Goal: Task Accomplishment & Management: Manage account settings

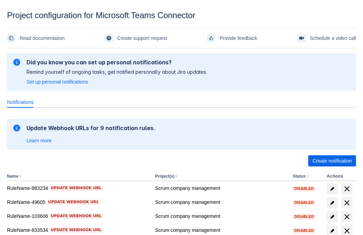
click at [332, 161] on span "Create notification" at bounding box center [331, 160] width 39 height 11
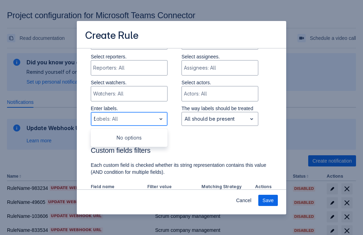
type input "548782_label"
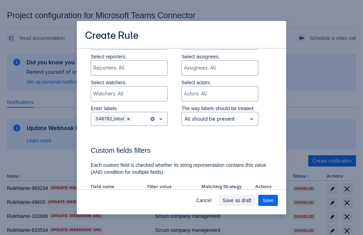
scroll to position [433, 0]
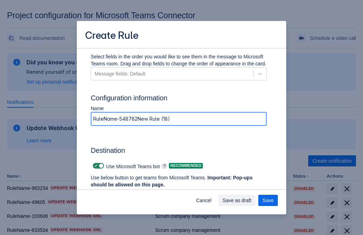
type input "RuleName-548782New Rule (18)"
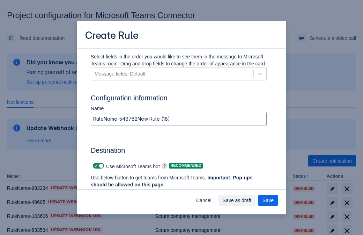
click at [95, 165] on span at bounding box center [96, 166] width 6 height 6
click at [95, 165] on input "checkbox" at bounding box center [95, 165] width 5 height 5
checkbox input "false"
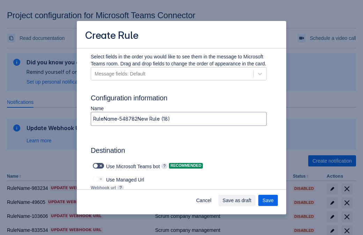
type input "https://prod-103.westeurope.logic.azure.com:443/workflows/562279af401f414e8dae6…"
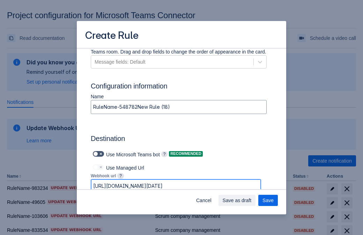
click at [252, 200] on span "Save as draft" at bounding box center [237, 199] width 29 height 11
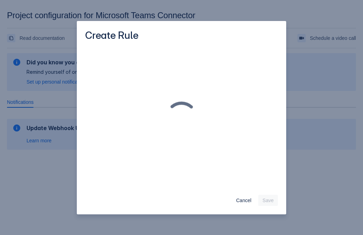
scroll to position [0, 0]
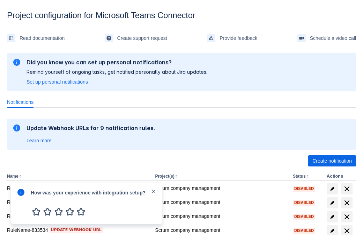
click at [23, 204] on div at bounding box center [21, 203] width 8 height 30
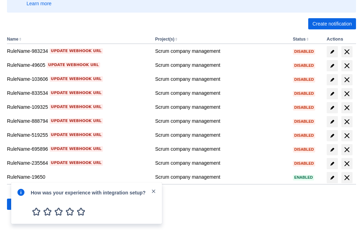
click at [23, 204] on div at bounding box center [21, 203] width 8 height 30
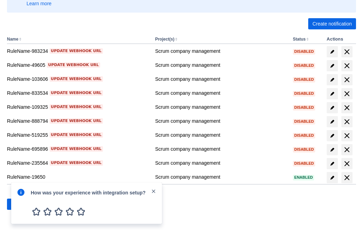
click at [23, 204] on div at bounding box center [21, 203] width 8 height 30
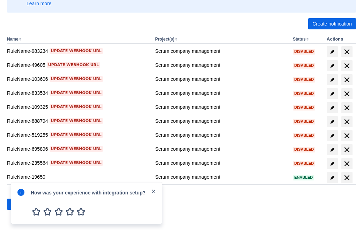
click at [23, 204] on div at bounding box center [21, 203] width 8 height 30
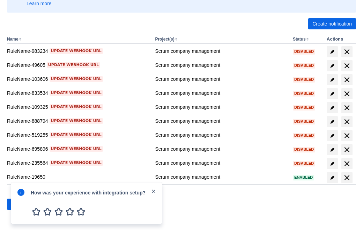
click at [23, 204] on div at bounding box center [21, 203] width 8 height 30
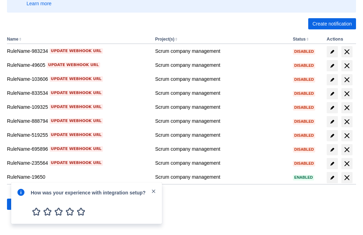
click at [23, 204] on div at bounding box center [21, 203] width 8 height 30
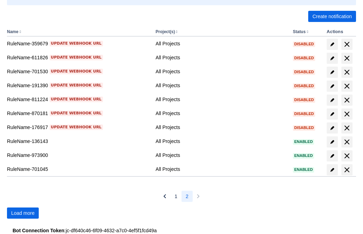
click at [23, 213] on span "Load more" at bounding box center [22, 213] width 23 height 11
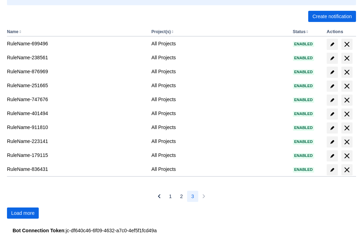
click at [23, 213] on span "Load more" at bounding box center [22, 213] width 23 height 11
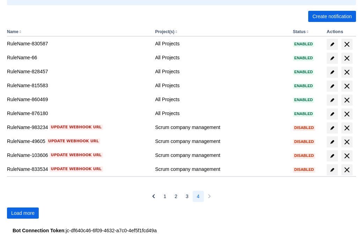
click at [23, 213] on span "Load more" at bounding box center [22, 213] width 23 height 11
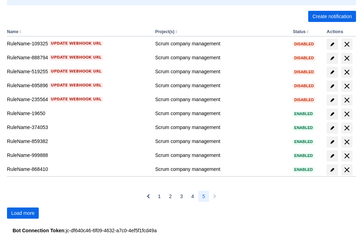
click at [23, 213] on span "Load more" at bounding box center [22, 213] width 23 height 11
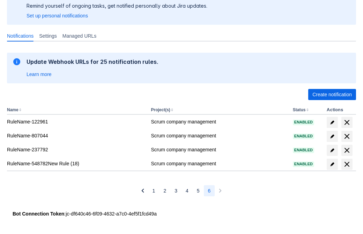
click at [347, 164] on span "delete" at bounding box center [347, 164] width 8 height 8
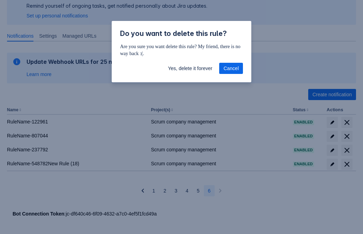
click at [190, 68] on span "Yes, delete it forever" at bounding box center [190, 68] width 44 height 11
